Goal: Information Seeking & Learning: Learn about a topic

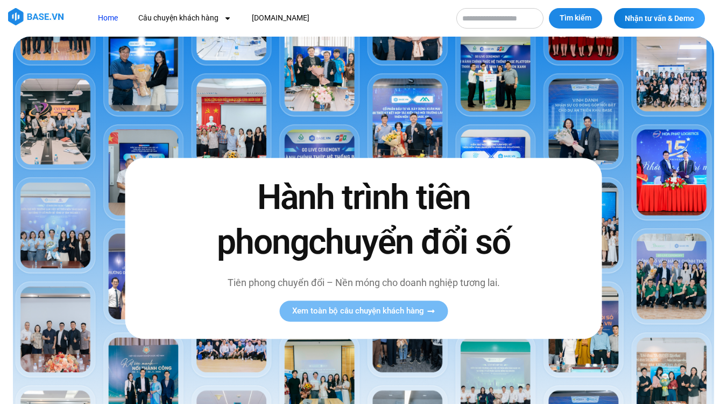
click at [445, 18] on nav "Home Câu chuyện khách hàng Logistics Sản xuất Xây dựng F&B Dược Y tế Giáo dục B…" at bounding box center [268, 18] width 356 height 20
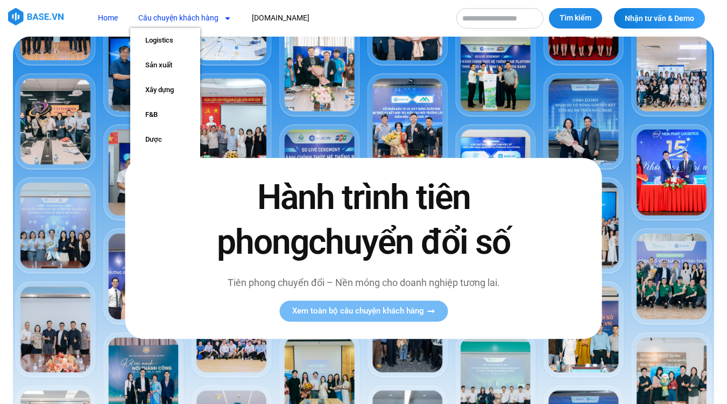
click at [159, 18] on link "Câu chuyện khách hàng" at bounding box center [184, 18] width 109 height 20
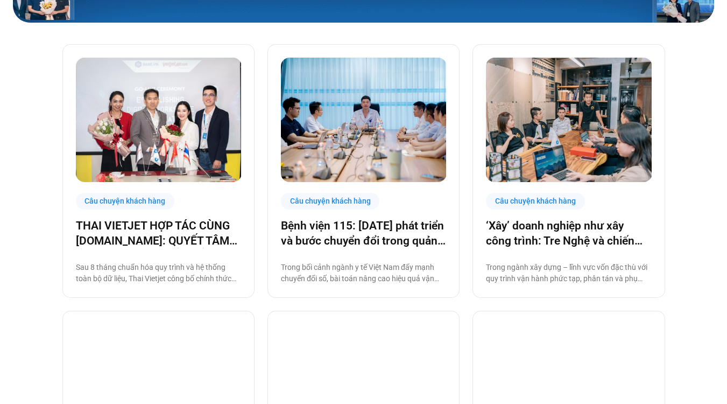
scroll to position [290, 0]
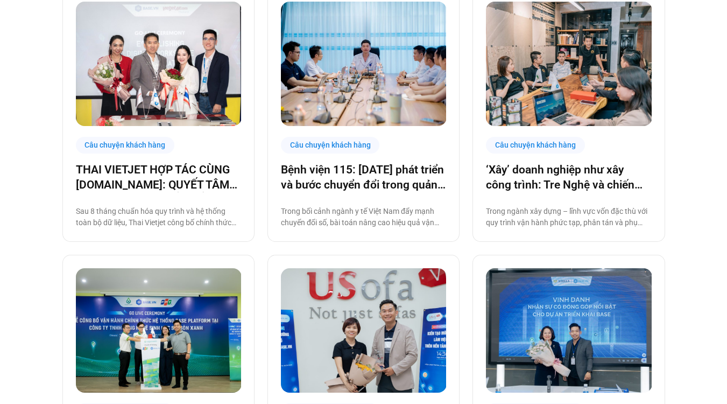
click at [150, 153] on div "Câu chuyện khách hàng" at bounding box center [125, 145] width 99 height 17
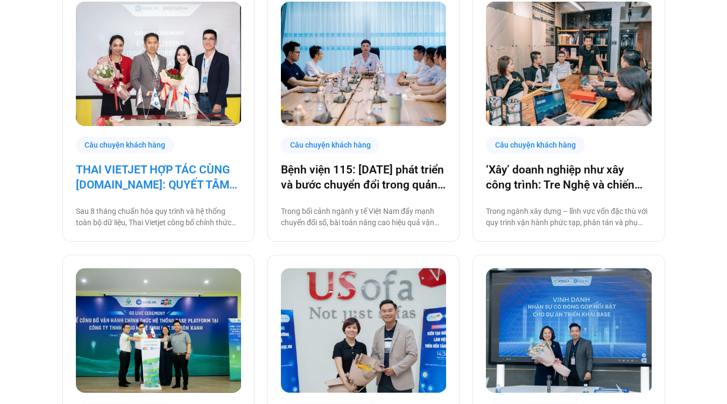
click at [133, 192] on link "THAI VIETJET HỢP TÁC CÙNG [DOMAIN_NAME]: QUYẾT TÂM “CẤT CÁNH” CHUYỂN ĐỔI SỐ" at bounding box center [158, 177] width 165 height 30
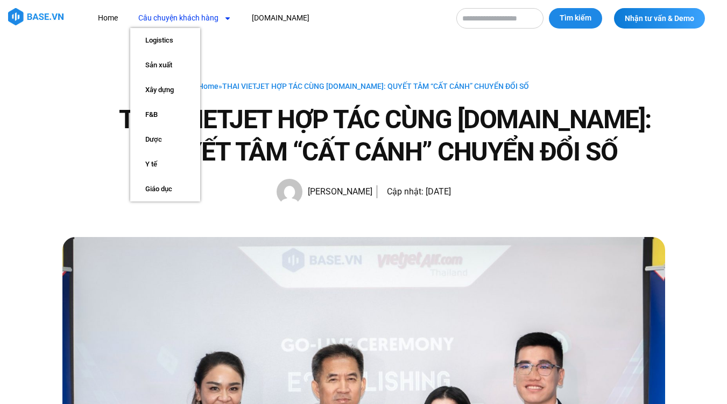
click at [181, 25] on link "Câu chuyện khách hàng" at bounding box center [184, 18] width 109 height 20
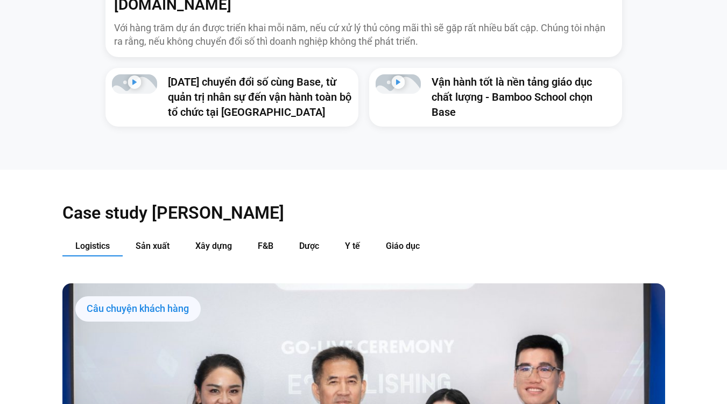
scroll to position [984, 0]
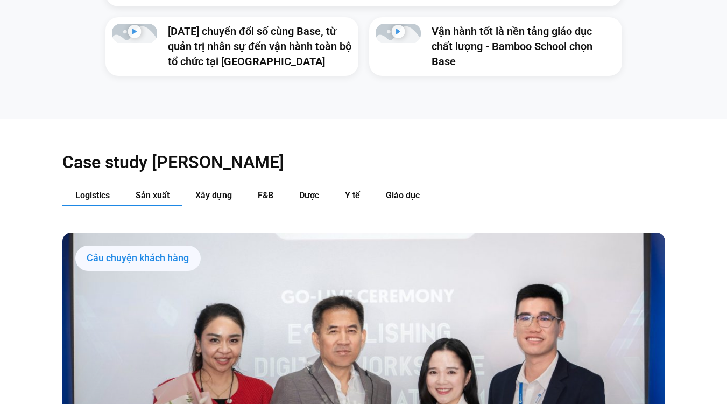
click at [144, 190] on span "Sản xuất" at bounding box center [153, 195] width 34 height 10
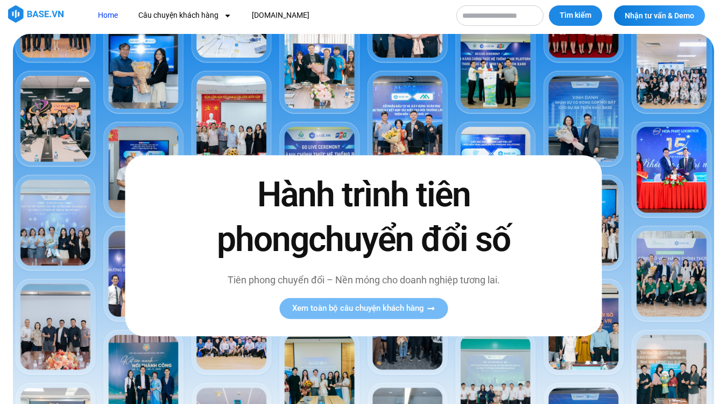
scroll to position [0, 0]
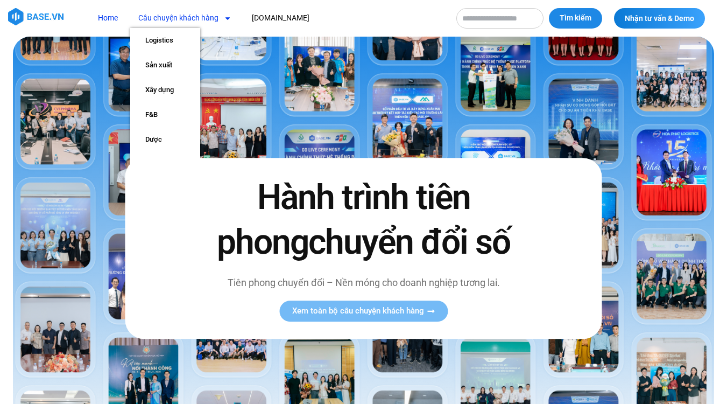
click at [172, 26] on link "Câu chuyện khách hàng" at bounding box center [184, 18] width 109 height 20
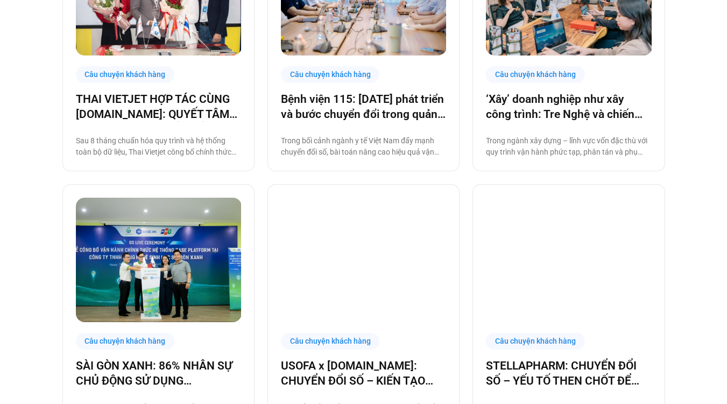
scroll to position [395, 0]
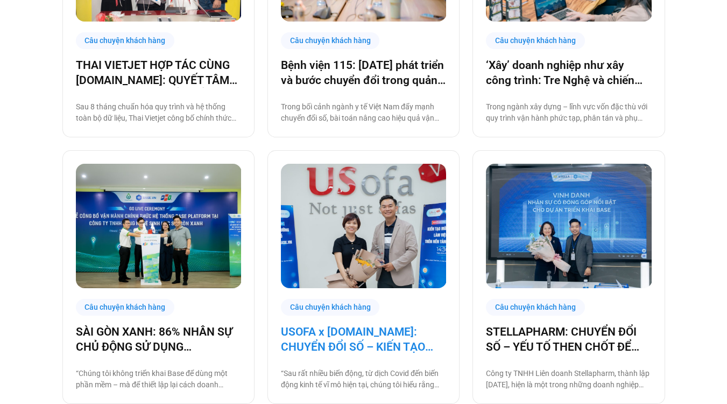
click at [335, 354] on link "USOFA x [DOMAIN_NAME]: CHUYỂN ĐỔI SỐ – KIẾN TẠO NỘI LỰC CHINH PHỤC THỊ TRƯỜNG Q…" at bounding box center [363, 339] width 165 height 30
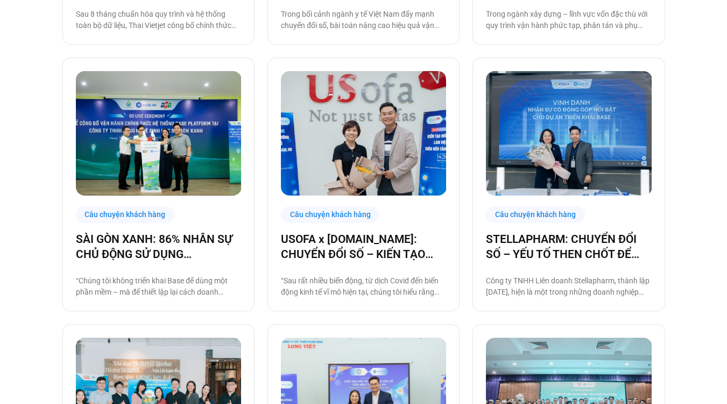
scroll to position [319, 0]
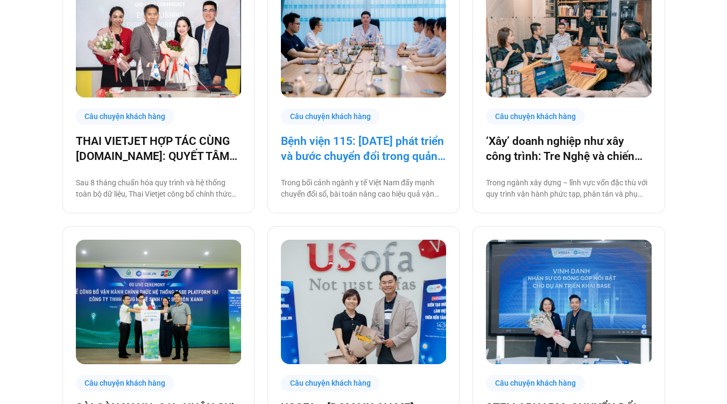
click at [343, 141] on link "Bệnh viện 115: [DATE] phát triển và bước chuyển đổi trong quản trị bệnh viện tư…" at bounding box center [363, 148] width 165 height 30
